Goal: Transaction & Acquisition: Purchase product/service

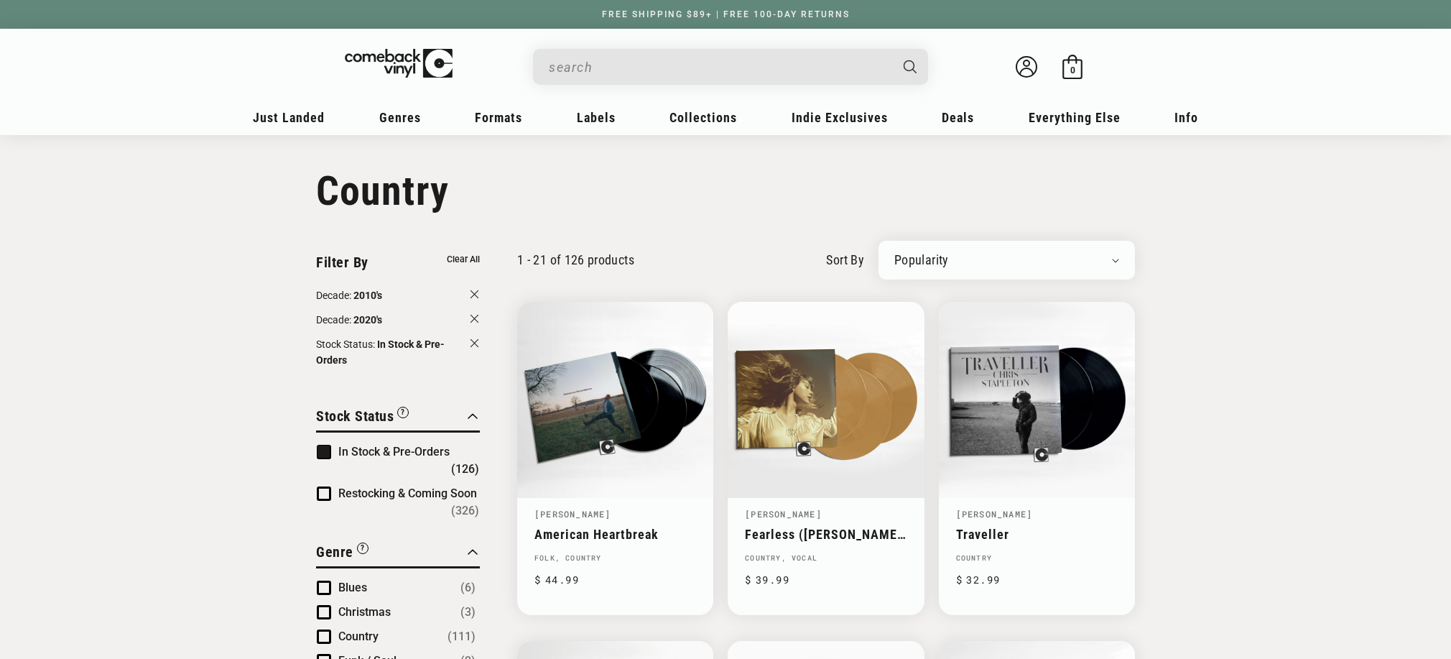
scroll to position [1167, 0]
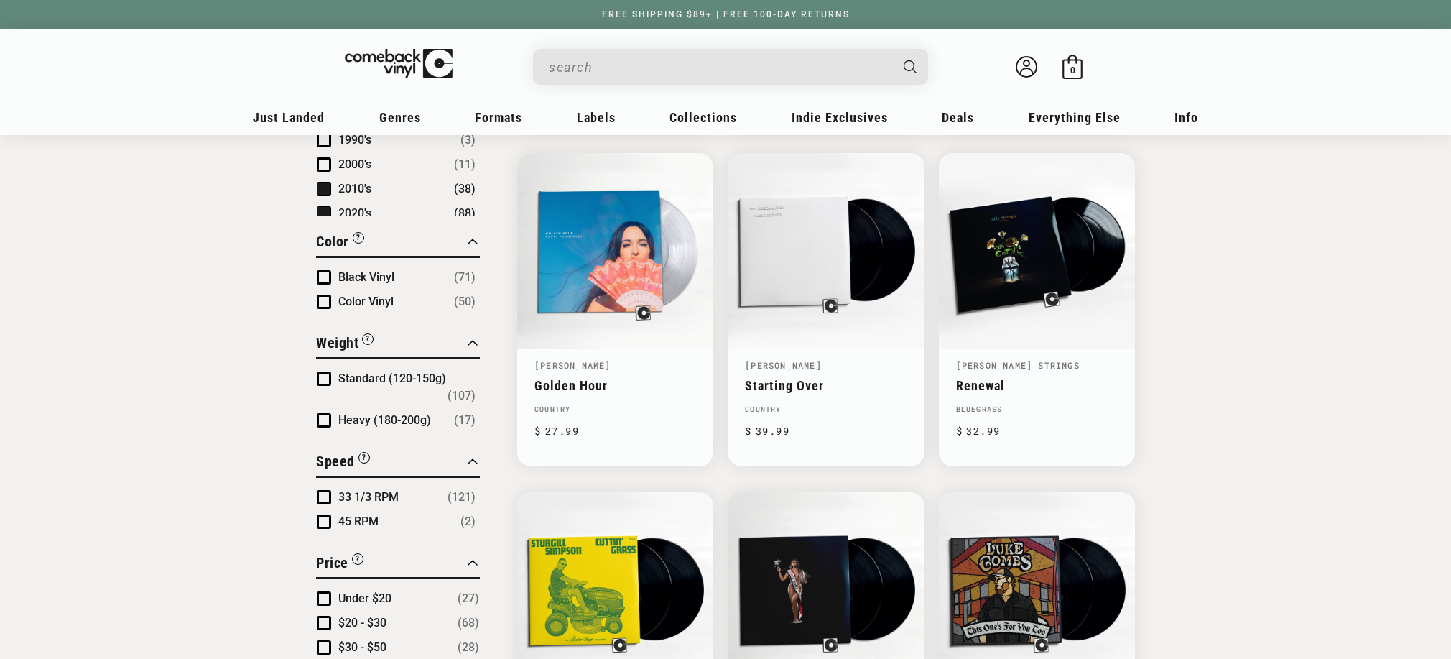
click at [619, 64] on input "When autocomplete results are available use up and down arrows to review and en…" at bounding box center [719, 66] width 340 height 29
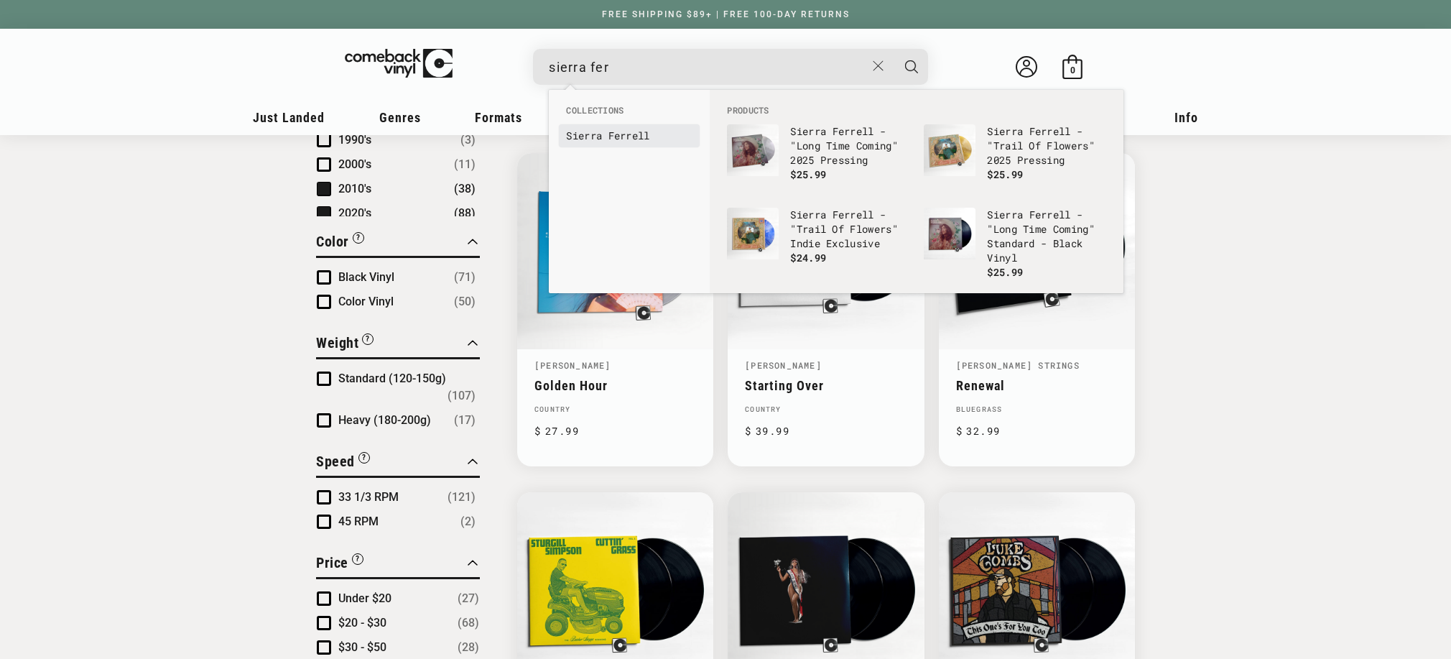
type input "sierra fer"
click at [603, 140] on link "Sierra Fer rell" at bounding box center [629, 136] width 126 height 14
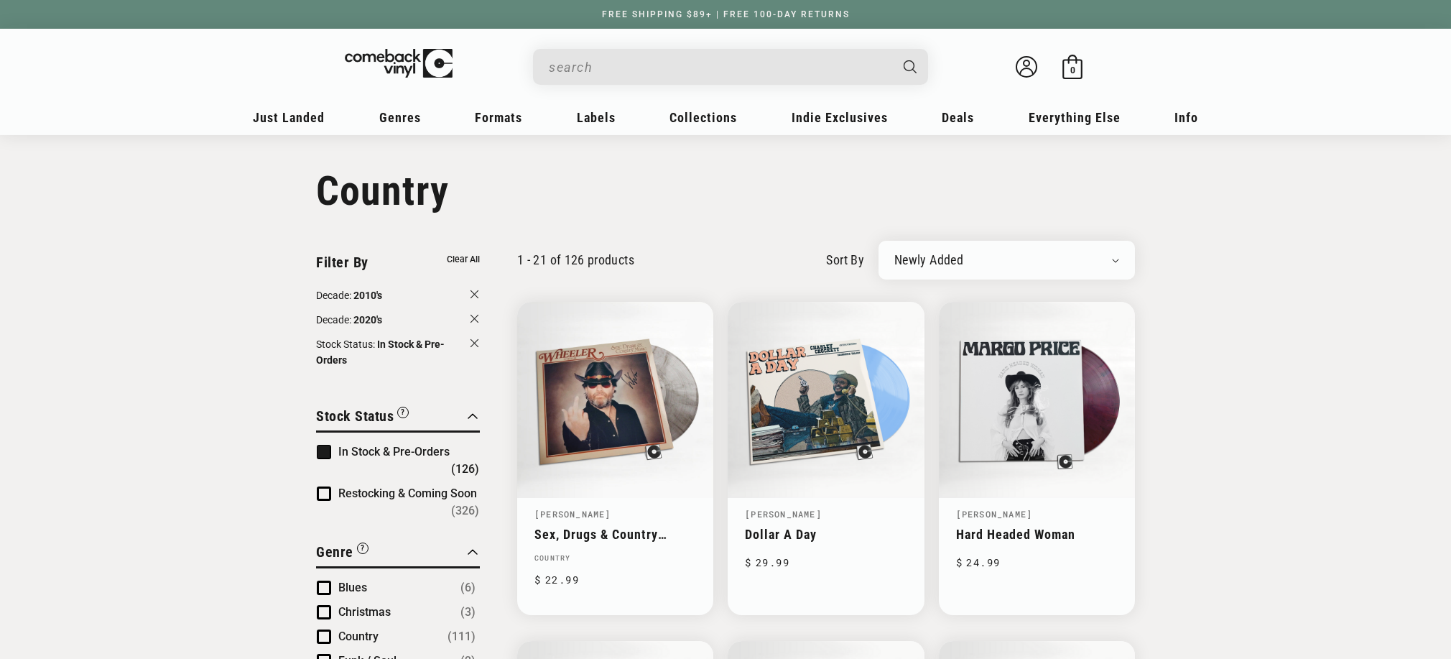
click at [757, 256] on div "1 - 21 of 126 products sort by Newly Added Popularity Artist (A-Z) Price (High …" at bounding box center [807, 260] width 655 height 39
click at [1011, 276] on div "Newly Added Popularity Artist (A-Z) Price (High To Low) Price (Low To High) Per…" at bounding box center [1006, 260] width 256 height 39
click at [1009, 260] on select "Newly Added Popularity Artist (A-Z) Price (High To Low) Price (Low To High) Per…" at bounding box center [1006, 260] width 225 height 14
select select "best-selling"
click at [894, 253] on select "Newly Added Popularity Artist (A-Z) Price (High To Low) Price (Low To High) Per…" at bounding box center [1006, 260] width 225 height 14
